Goal: Information Seeking & Learning: Learn about a topic

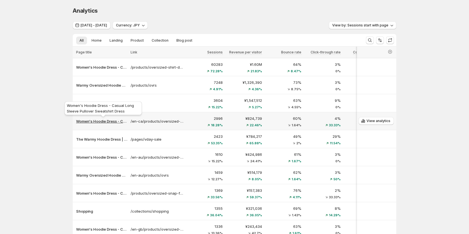
click at [90, 122] on p "Women's Hoodie Dress - Casual Long Sleeve Pullover Sweatshirt Dress" at bounding box center [101, 121] width 51 height 6
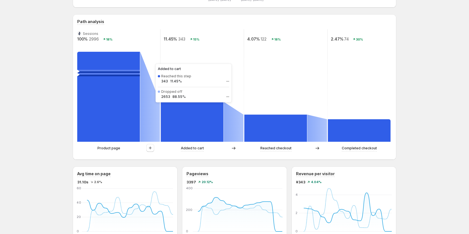
scroll to position [112, 0]
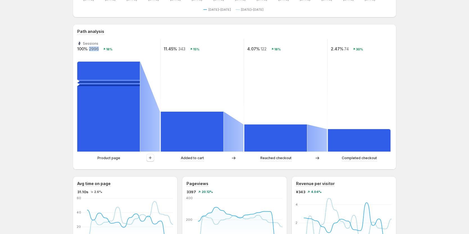
drag, startPoint x: 90, startPoint y: 49, endPoint x: 100, endPoint y: 50, distance: 9.6
click at [99, 50] on text "2996" at bounding box center [94, 48] width 10 height 5
copy text "2996"
click at [151, 155] on button "button" at bounding box center [150, 158] width 8 height 8
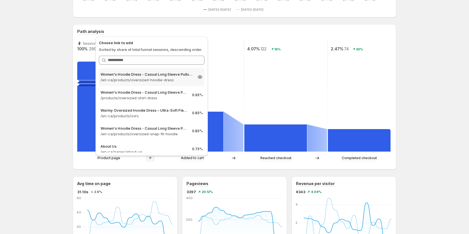
click at [141, 83] on div "Women's Hoodie Dress - Casual Long Sleeve Pullover Sweatshirt Dress /en-ca/prod…" at bounding box center [152, 77] width 106 height 18
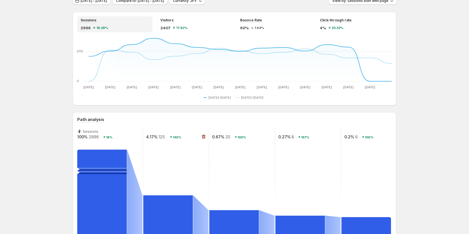
scroll to position [84, 0]
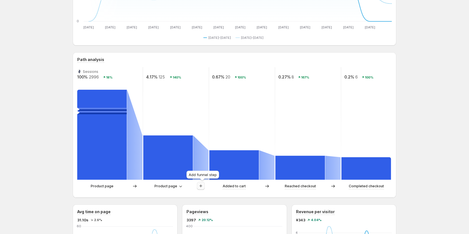
click at [202, 187] on icon "button" at bounding box center [200, 185] width 3 height 3
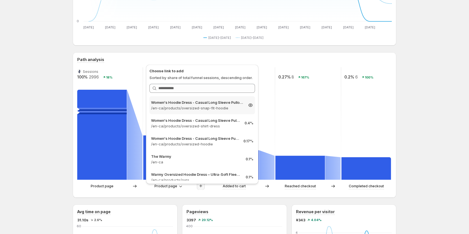
click at [202, 111] on div "Women's Hoodie Dress - Casual Long Sleeve Pullover Sweatshirt Dress /en-ca/prod…" at bounding box center [202, 105] width 106 height 18
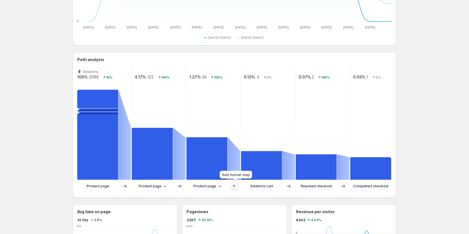
click at [237, 187] on icon "button" at bounding box center [235, 186] width 6 height 6
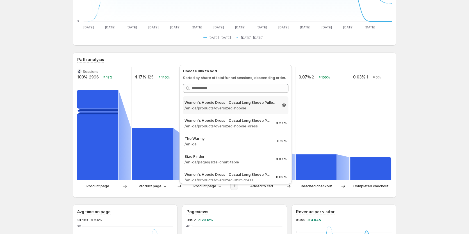
click at [242, 105] on p "/en-ca/products/oversized-hoodie" at bounding box center [231, 108] width 92 height 6
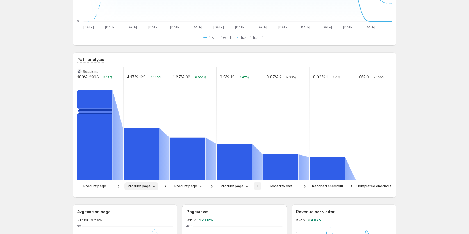
click at [140, 186] on span "Product page" at bounding box center [139, 186] width 23 height 4
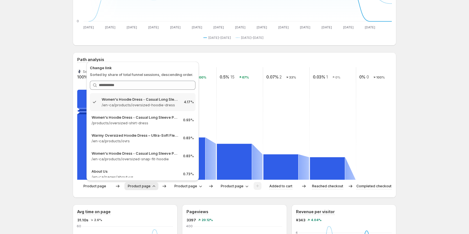
click at [140, 186] on span "Product page" at bounding box center [139, 186] width 23 height 4
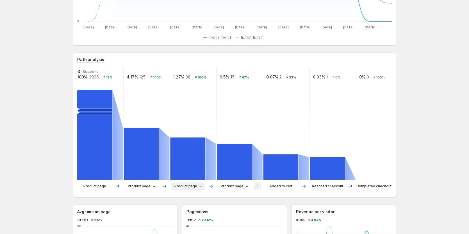
click at [187, 185] on span "Product page" at bounding box center [185, 186] width 23 height 4
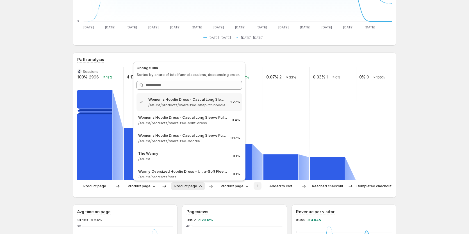
click at [187, 185] on span "Product page" at bounding box center [185, 186] width 23 height 4
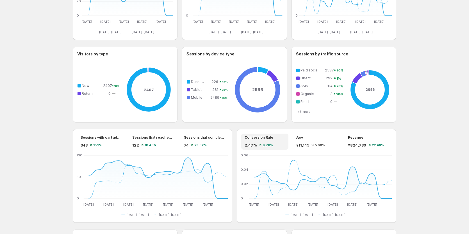
scroll to position [365, 0]
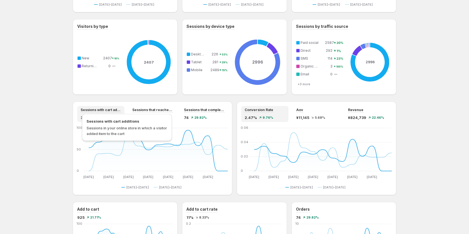
click at [95, 123] on span "Sessions with cart additions" at bounding box center [127, 121] width 81 height 6
click at [95, 122] on span "Sessions with cart additions" at bounding box center [127, 121] width 81 height 6
copy span "Sessions with cart additions"
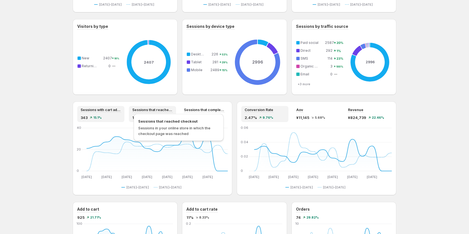
click at [155, 110] on span "Sessions that reached checkout" at bounding box center [152, 110] width 40 height 4
click at [154, 120] on span "Sessions that reached checkout" at bounding box center [178, 121] width 81 height 6
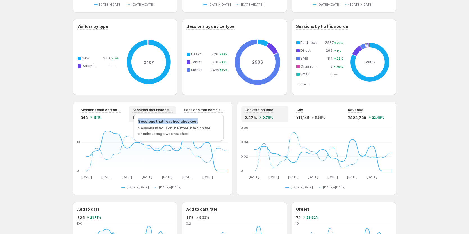
click at [154, 120] on span "Sessions that reached checkout" at bounding box center [178, 121] width 81 height 6
copy span "Sessions that reached checkout"
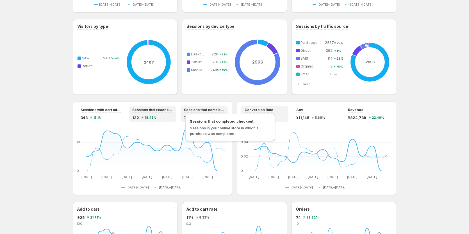
click at [214, 109] on span "Sessions that completed checkout" at bounding box center [204, 110] width 40 height 4
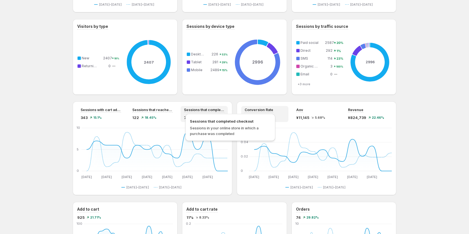
click at [203, 121] on span "Sessions that completed checkout" at bounding box center [230, 121] width 81 height 6
copy span "Sessions that completed checkout"
